Goal: Check status

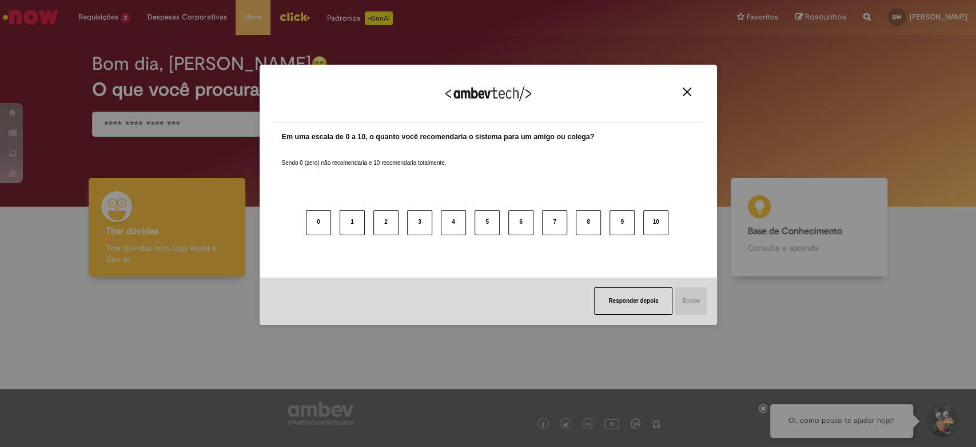
click at [684, 92] on img "Close" at bounding box center [687, 91] width 9 height 9
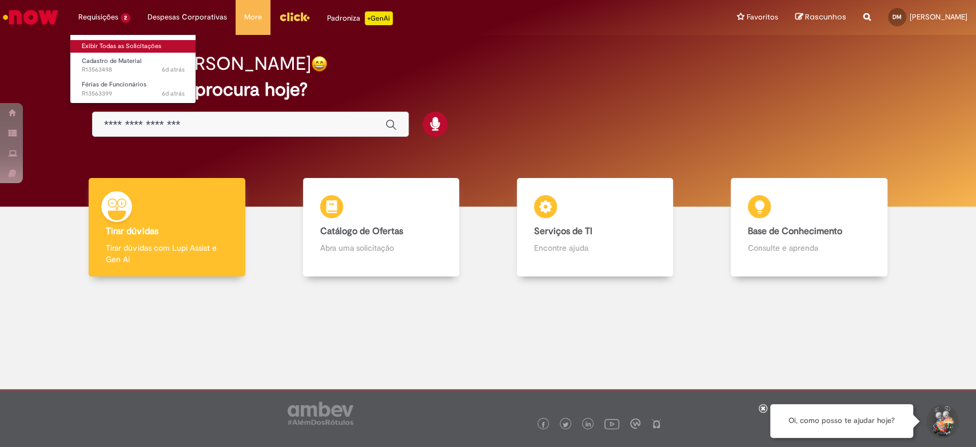
click at [124, 46] on link "Exibir Todas as Solicitações" at bounding box center [133, 46] width 126 height 13
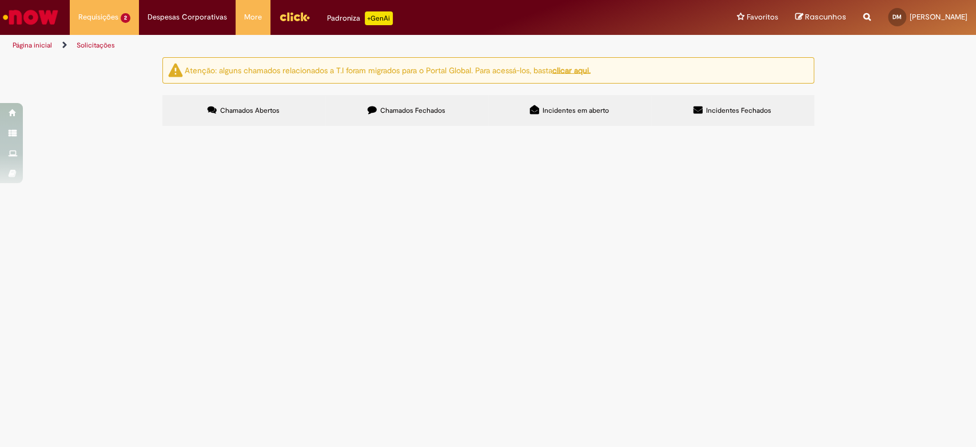
click at [406, 107] on span "Chamados Fechados" at bounding box center [412, 110] width 65 height 9
click at [0, 0] on span "Pagamento das faturas 940595640, 940599380, 940606628 e 940613524" at bounding box center [0, 0] width 0 height 0
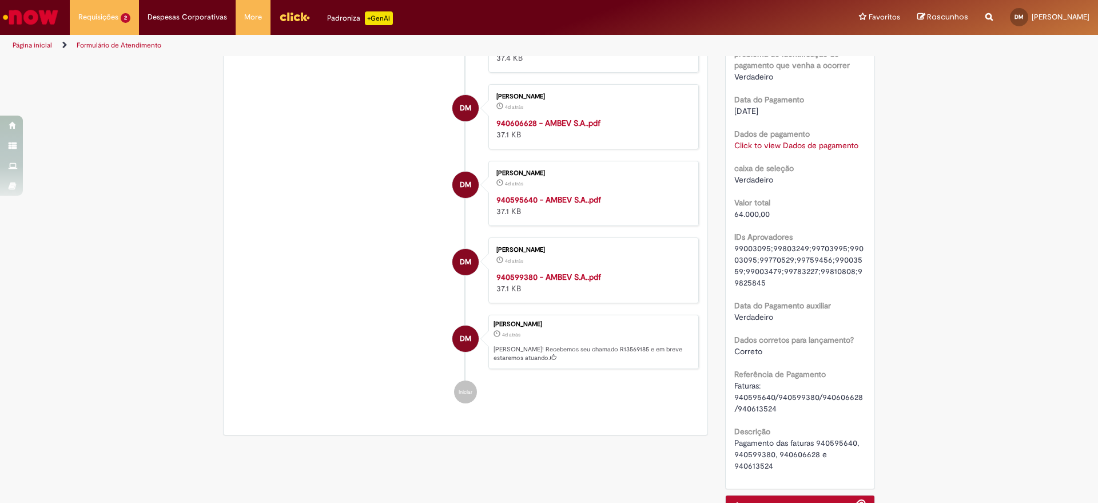
scroll to position [1112, 0]
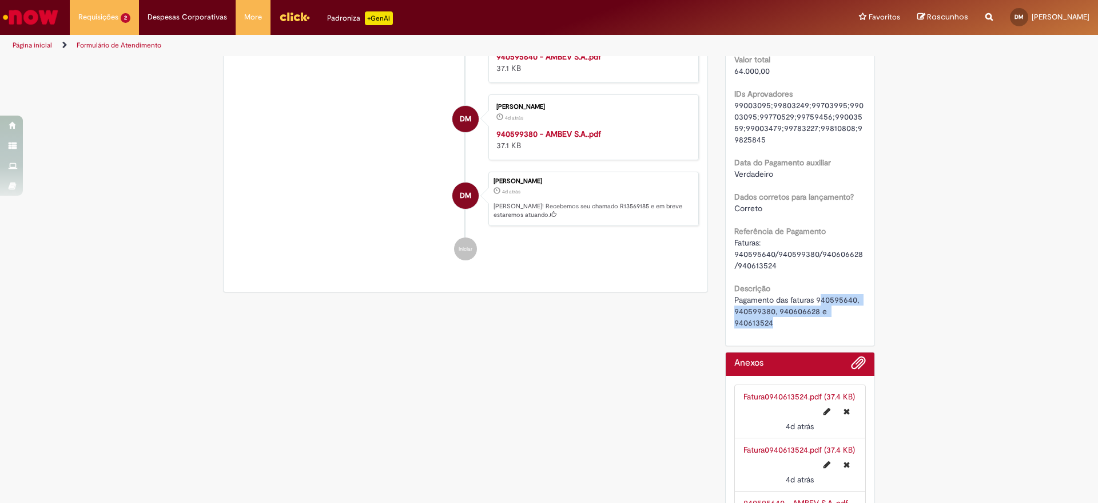
drag, startPoint x: 822, startPoint y: 305, endPoint x: 862, endPoint y: 314, distance: 41.2
click at [818, 300] on span "Pagamento das faturas 940595640, 940599380, 940606628 e 940613524" at bounding box center [797, 310] width 127 height 33
drag, startPoint x: 813, startPoint y: 297, endPoint x: 861, endPoint y: 311, distance: 50.0
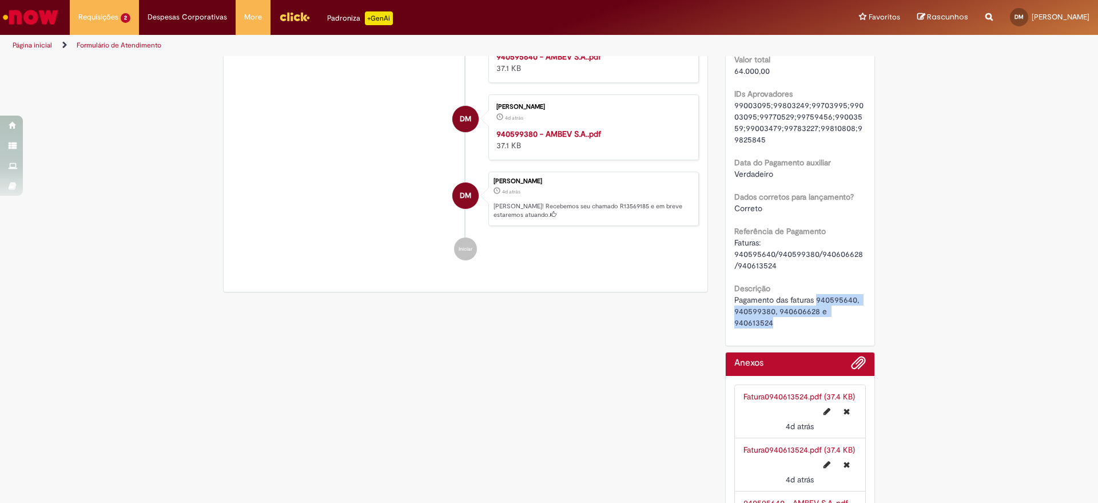
copy span "940595640, 940599380, 940606628 e 940613524"
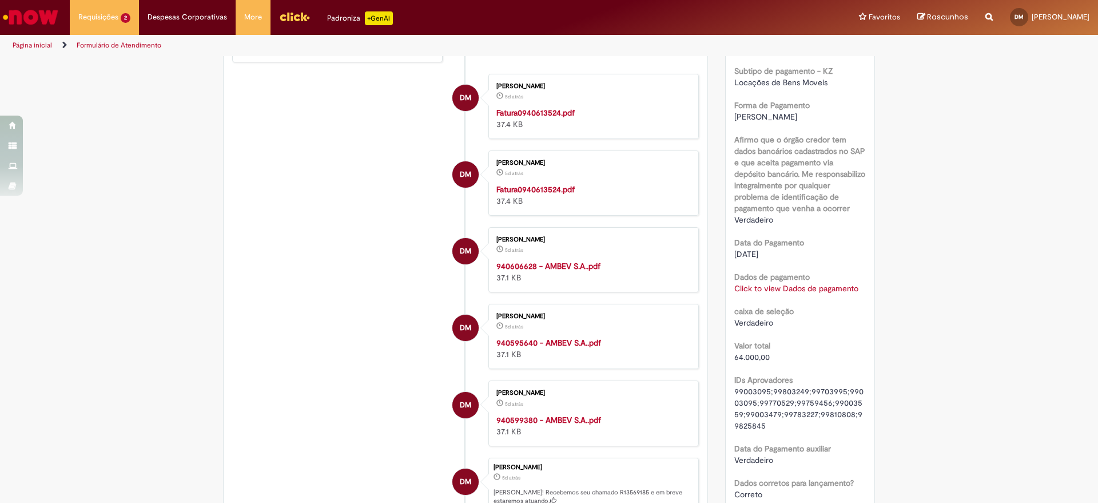
scroll to position [683, 0]
